Goal: Transaction & Acquisition: Purchase product/service

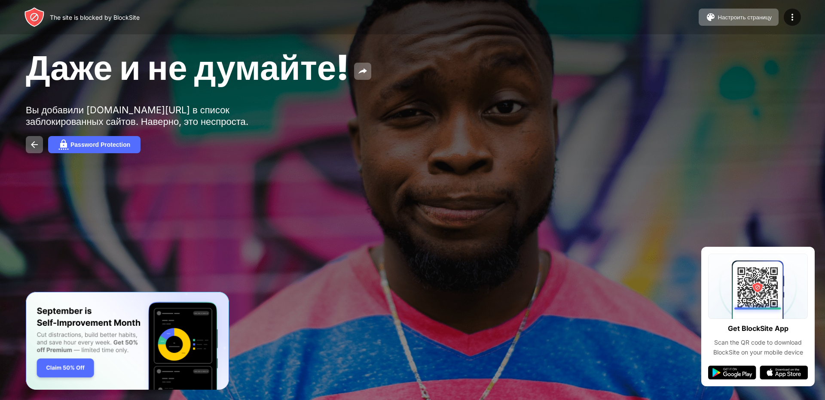
click at [32, 18] on img at bounding box center [34, 17] width 21 height 21
click at [37, 12] on img at bounding box center [34, 17] width 21 height 21
click at [30, 144] on img at bounding box center [34, 145] width 10 height 10
click at [368, 69] on img at bounding box center [362, 71] width 10 height 10
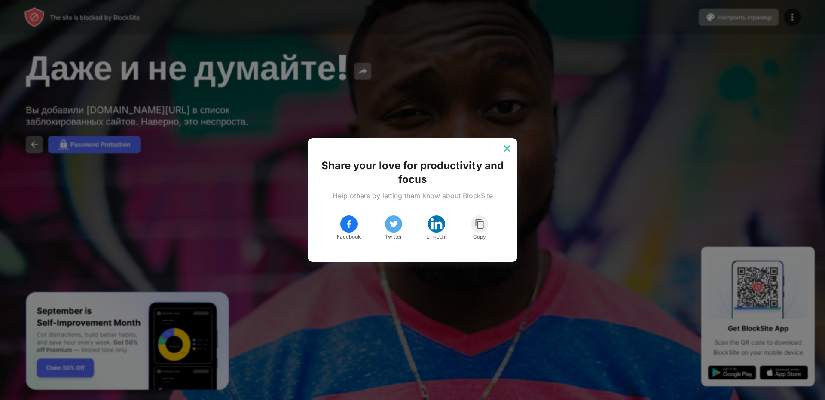
click at [504, 152] on img at bounding box center [506, 148] width 9 height 9
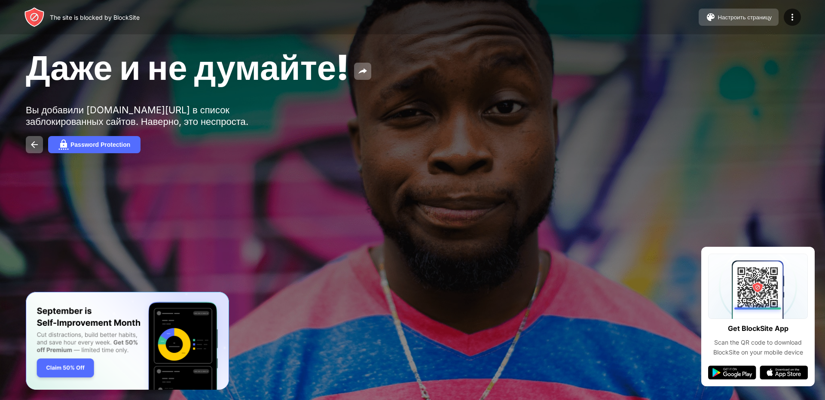
click at [718, 16] on div "Настроить страницу" at bounding box center [744, 17] width 54 height 6
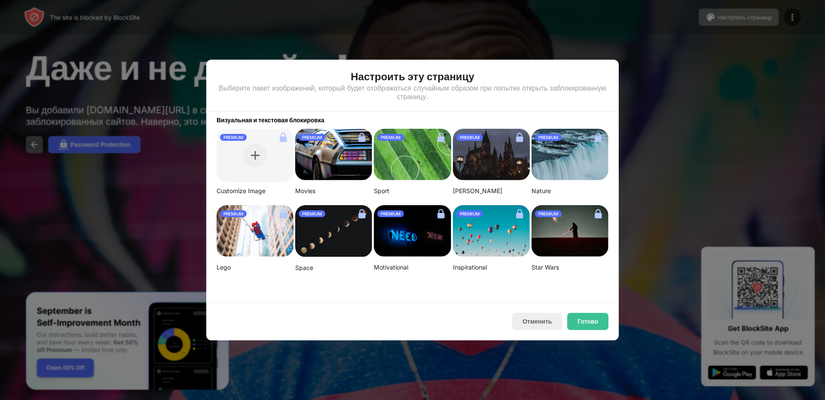
click at [747, 87] on div at bounding box center [412, 200] width 825 height 400
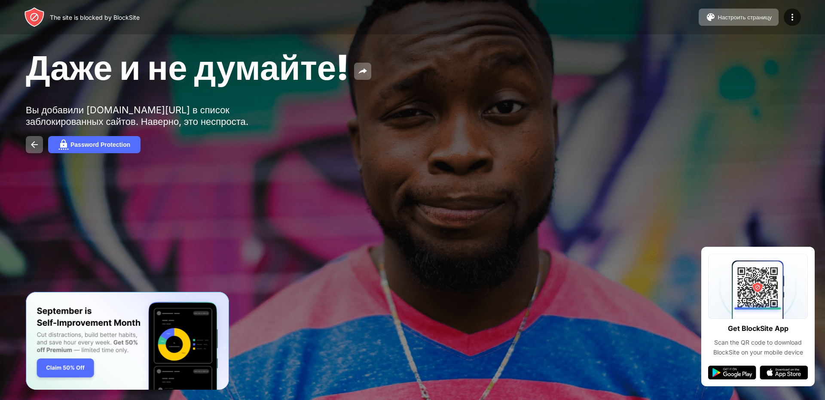
click at [85, 367] on img "Banner Message" at bounding box center [127, 341] width 203 height 98
